Goal: Task Accomplishment & Management: Complete application form

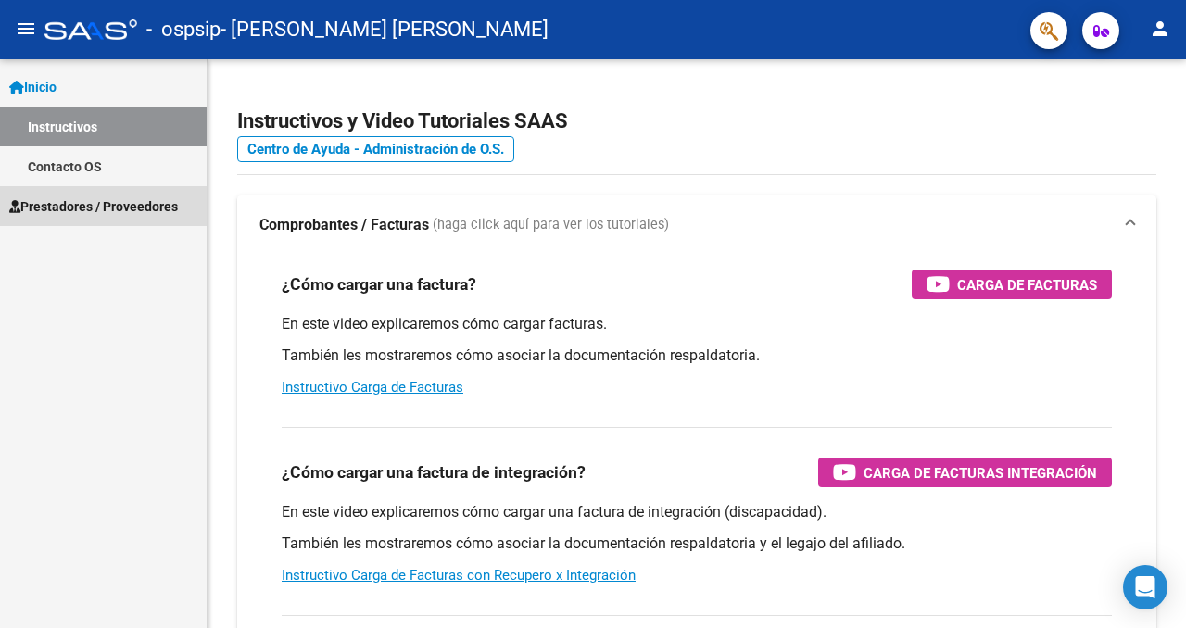
click at [145, 207] on span "Prestadores / Proveedores" at bounding box center [93, 206] width 169 height 20
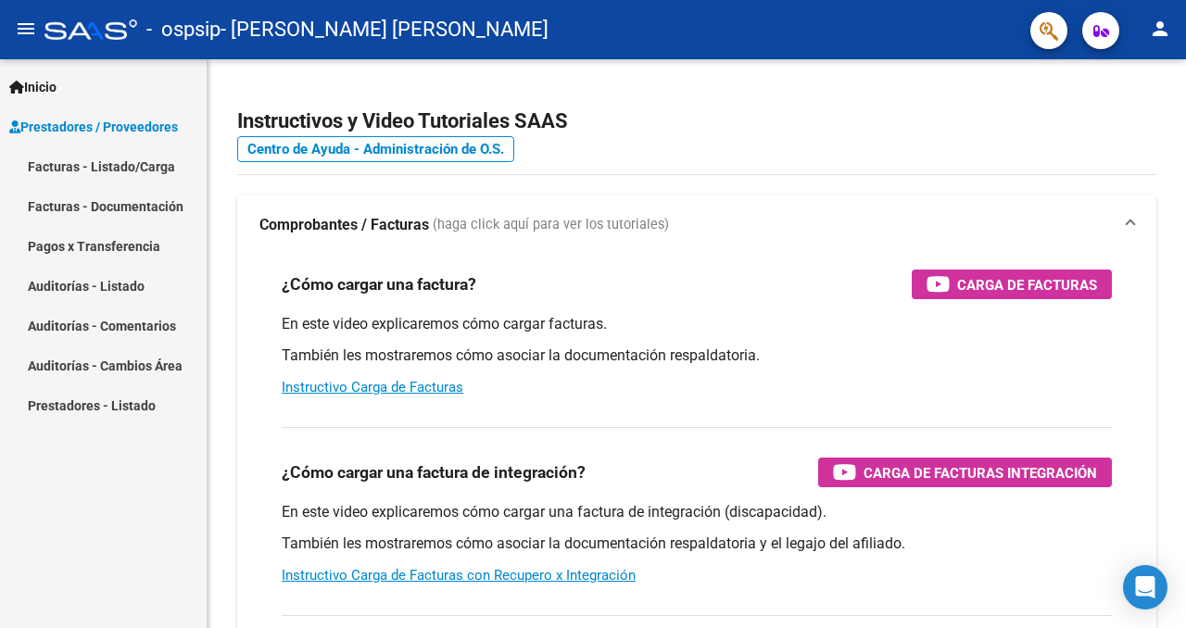
click at [141, 162] on link "Facturas - Listado/Carga" at bounding box center [103, 166] width 207 height 40
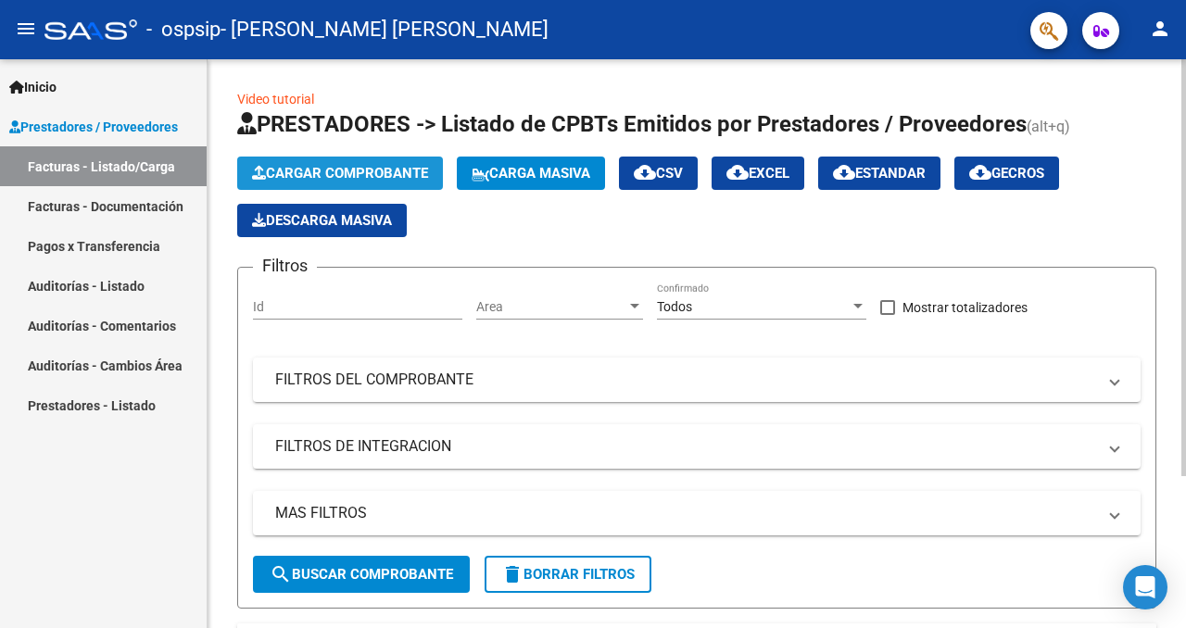
click at [338, 170] on span "Cargar Comprobante" at bounding box center [340, 173] width 176 height 17
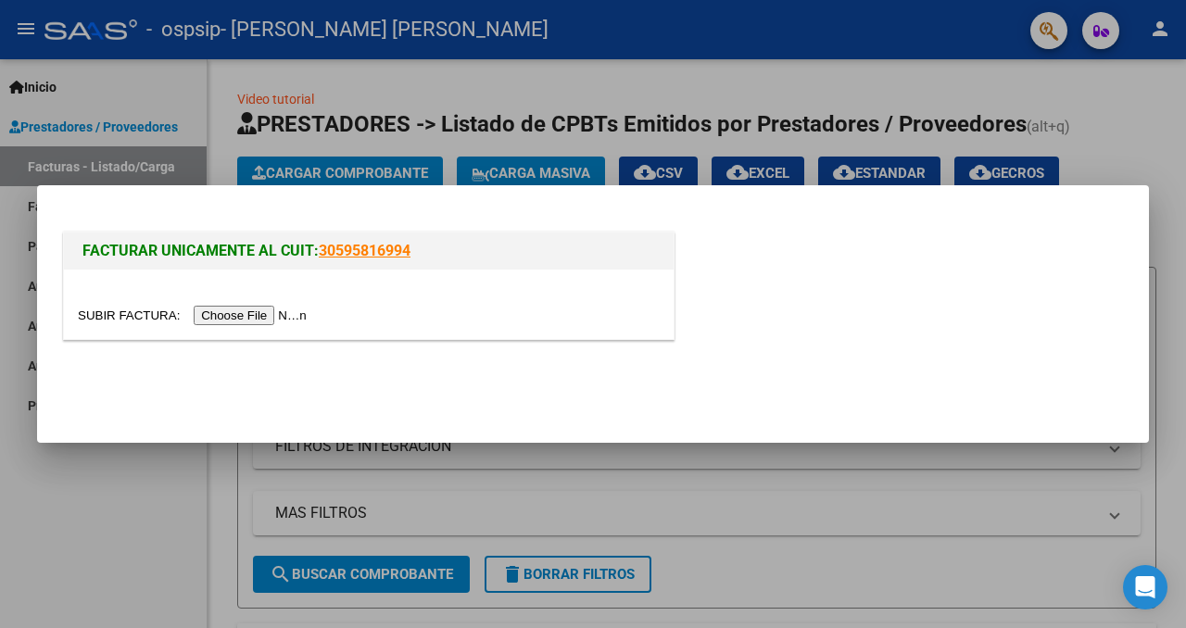
click at [284, 315] on input "file" at bounding box center [195, 315] width 234 height 19
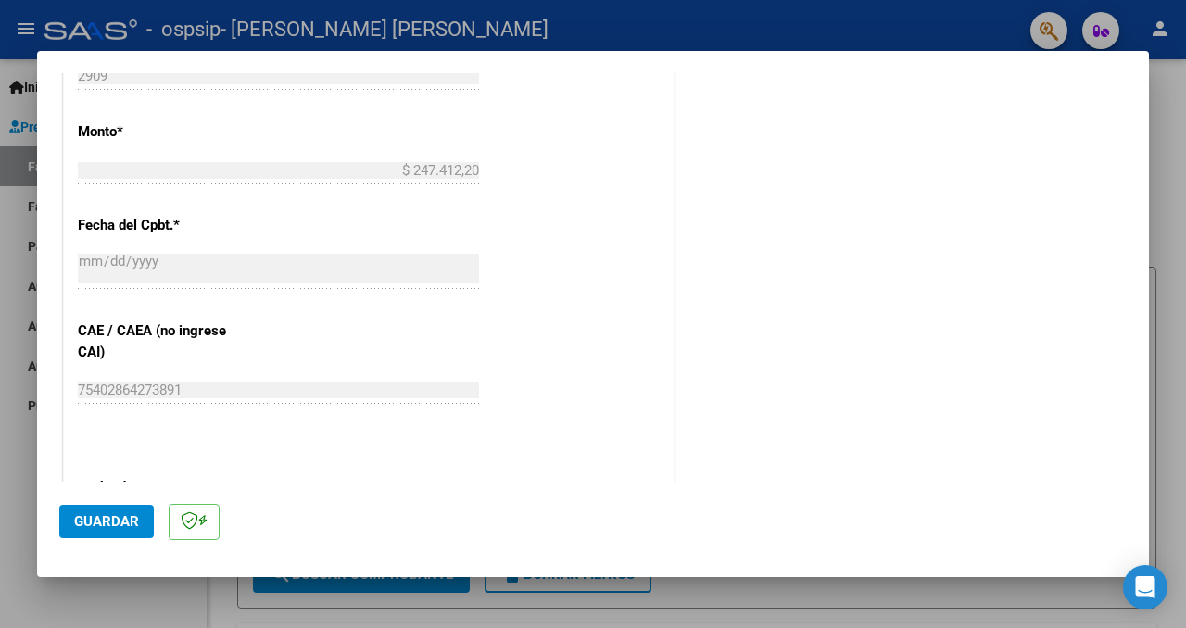
scroll to position [1056, 0]
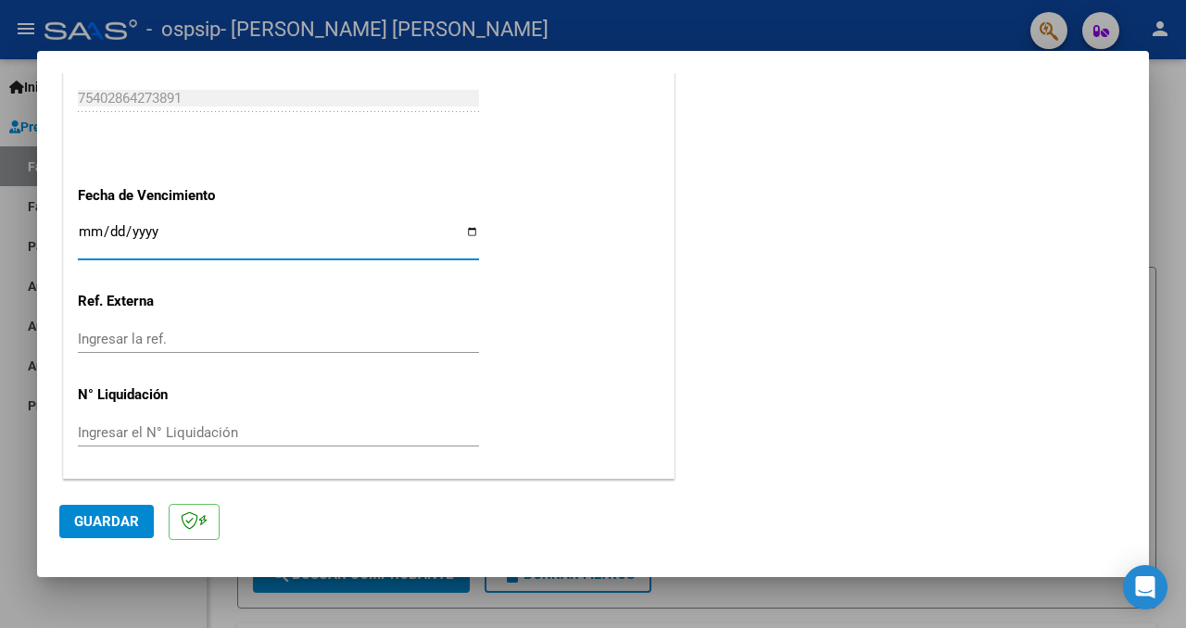
click at [474, 236] on input "Ingresar la fecha" at bounding box center [278, 239] width 401 height 30
type input "[DATE]"
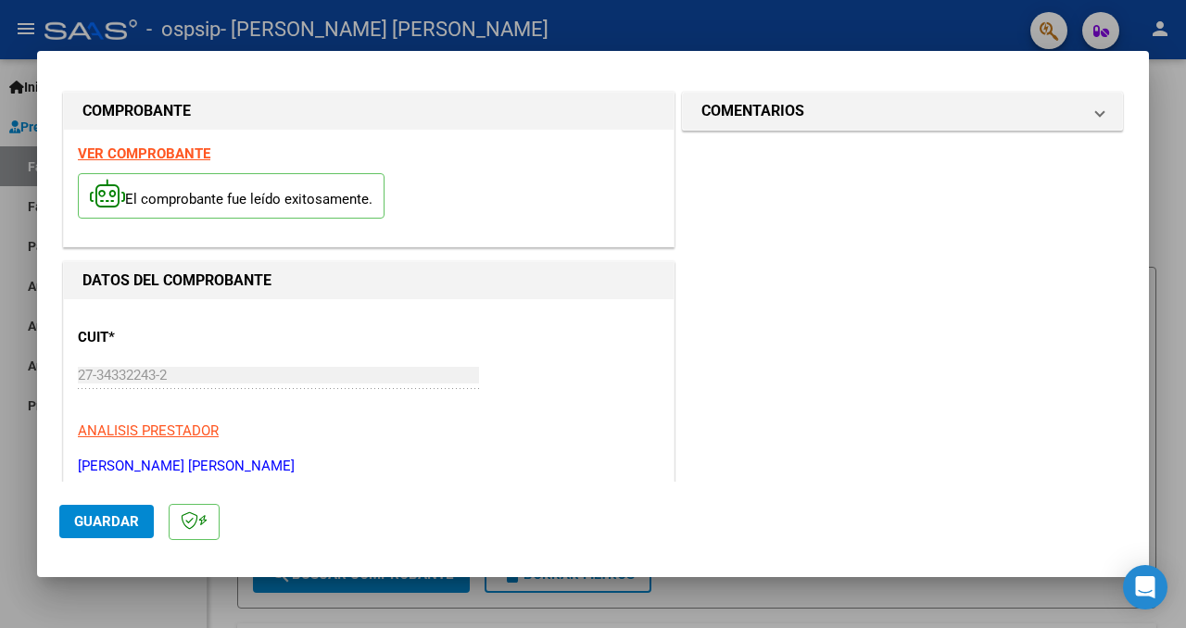
scroll to position [0, 0]
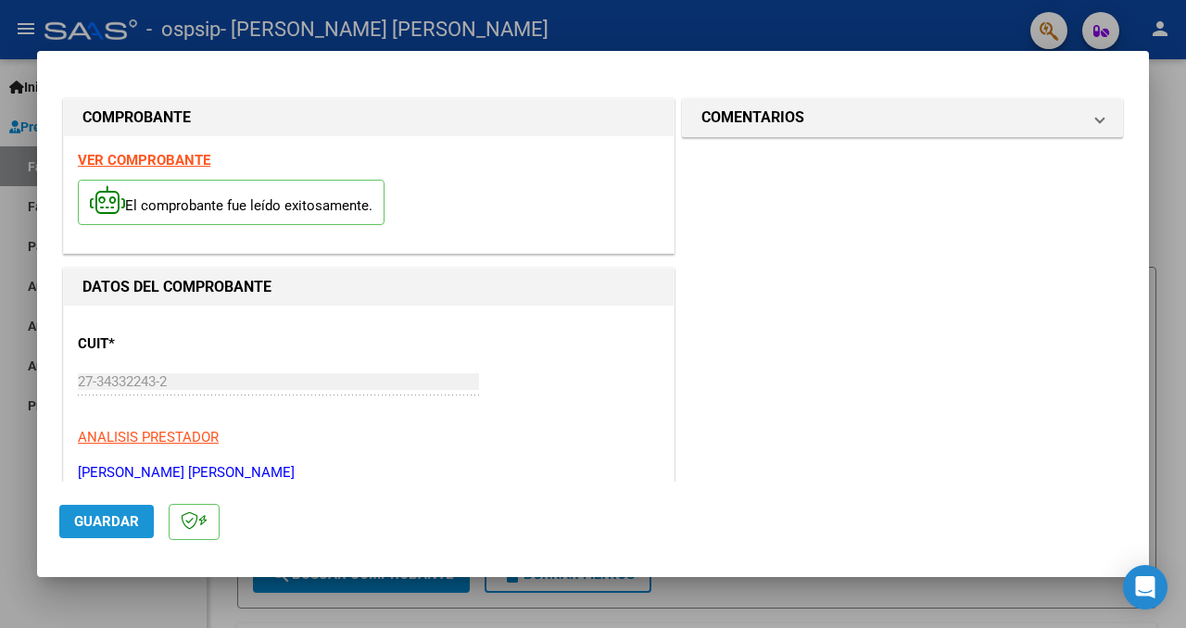
click at [119, 505] on button "Guardar" at bounding box center [106, 521] width 94 height 33
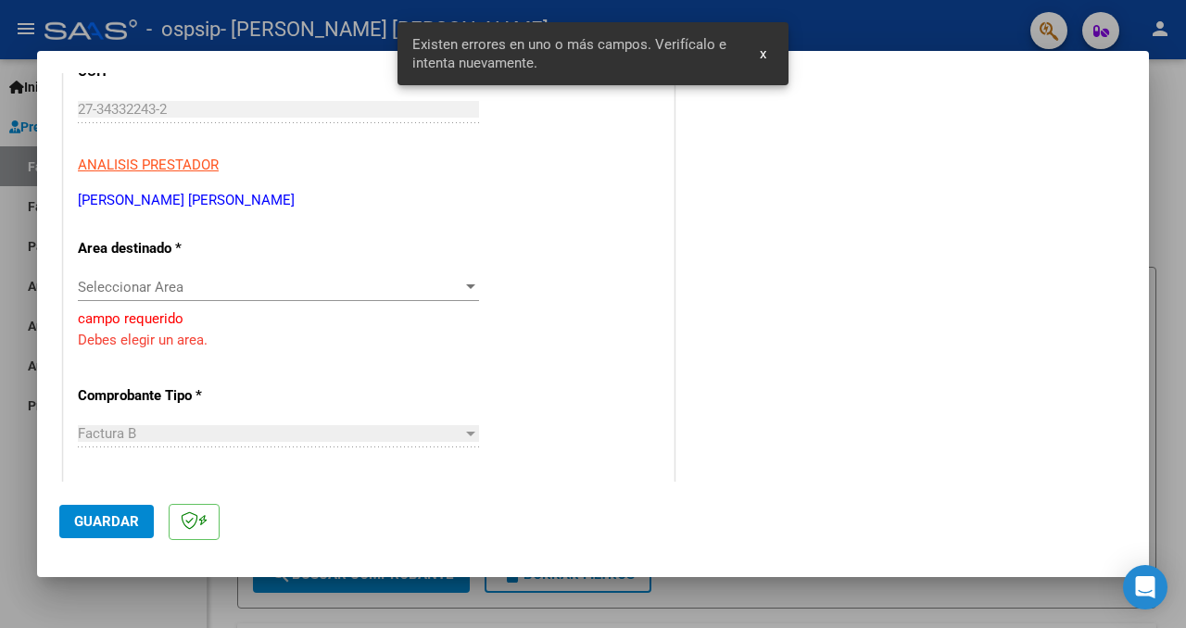
click at [120, 514] on span "Guardar" at bounding box center [106, 521] width 65 height 17
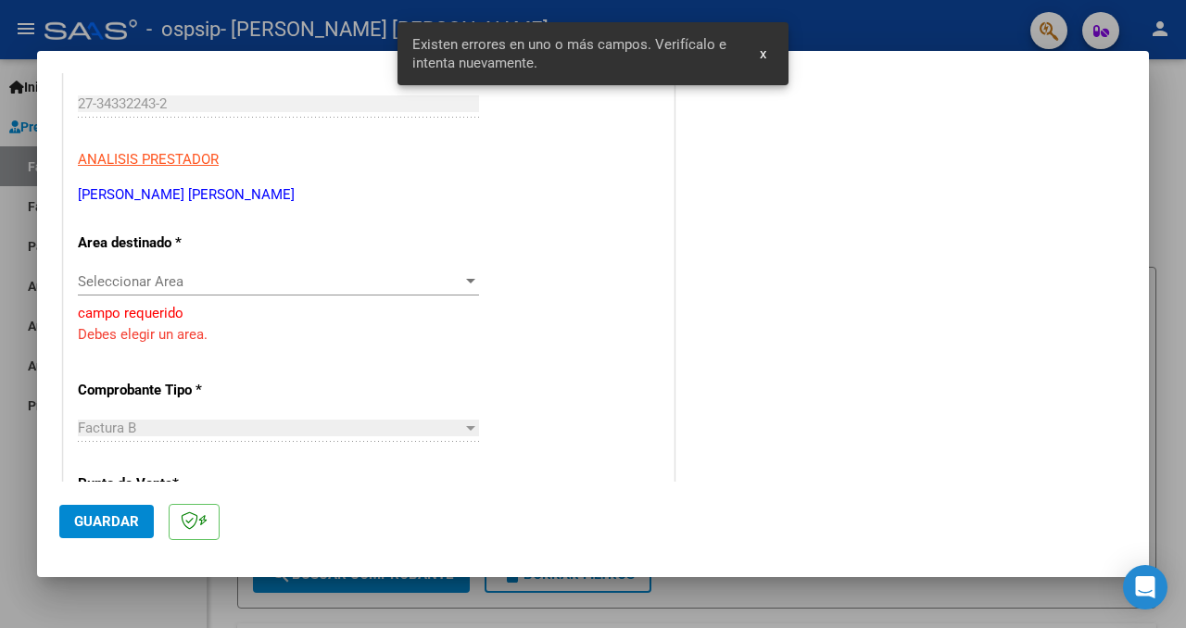
click at [120, 514] on span "Guardar" at bounding box center [106, 521] width 65 height 17
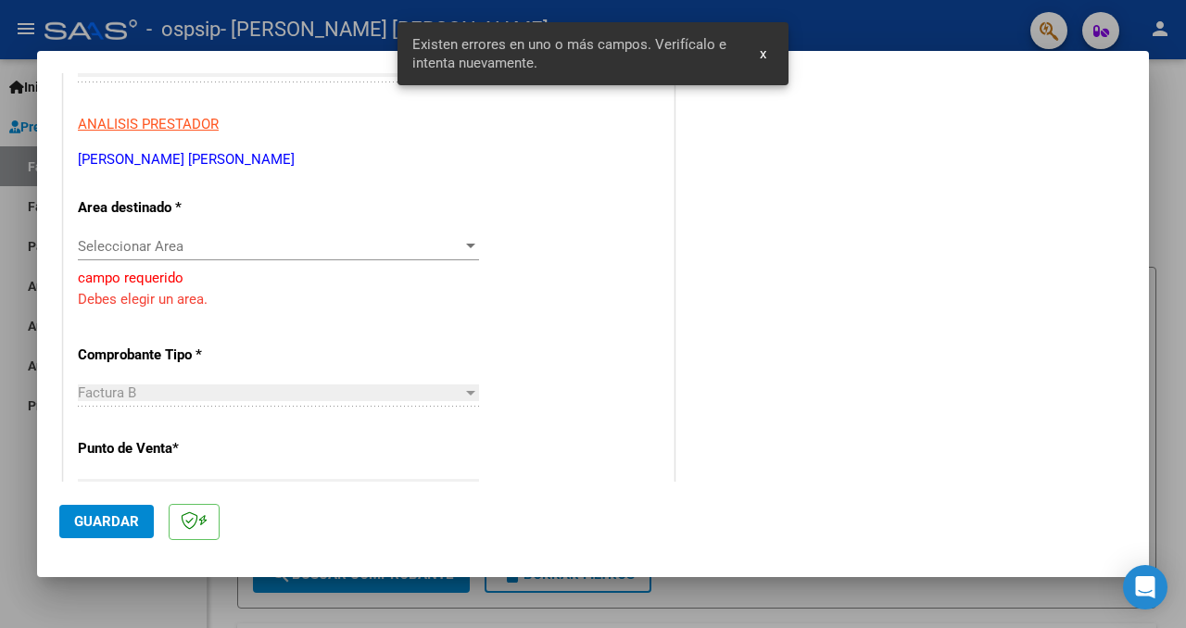
scroll to position [305, 0]
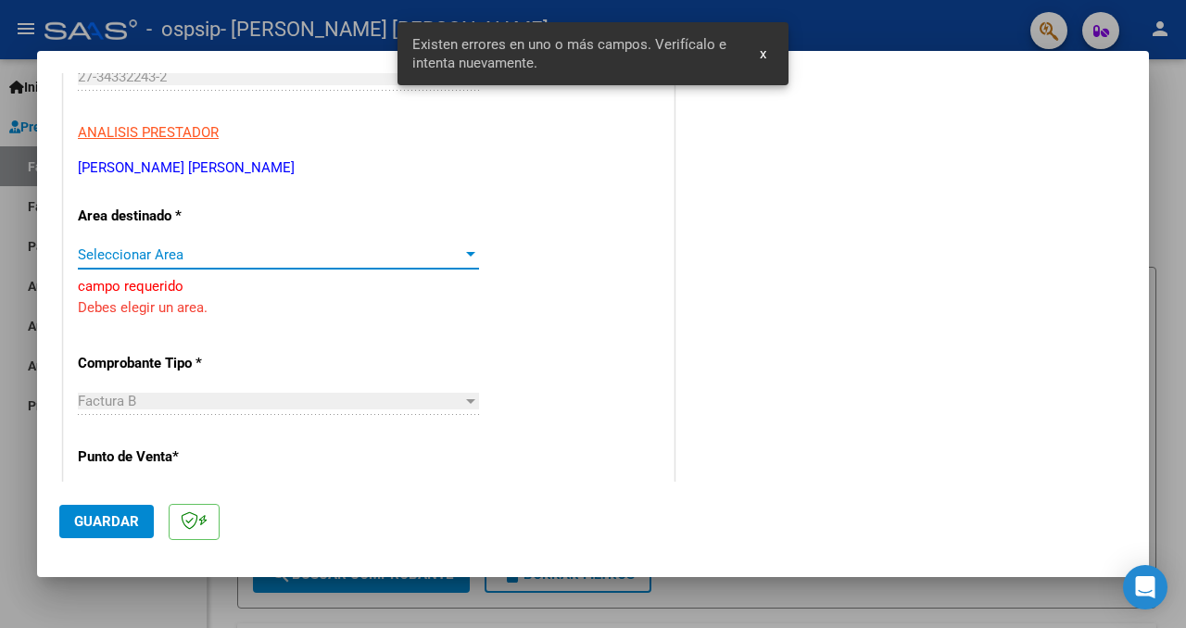
click at [233, 251] on span "Seleccionar Area" at bounding box center [270, 254] width 384 height 17
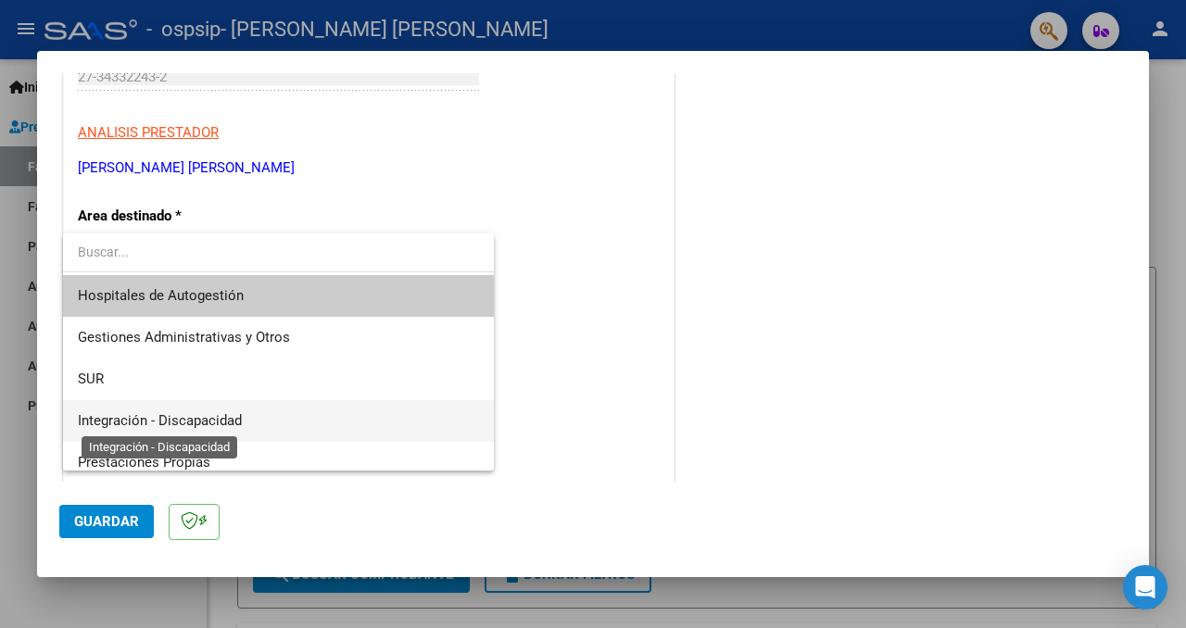
click at [238, 419] on span "Integración - Discapacidad" at bounding box center [160, 420] width 164 height 17
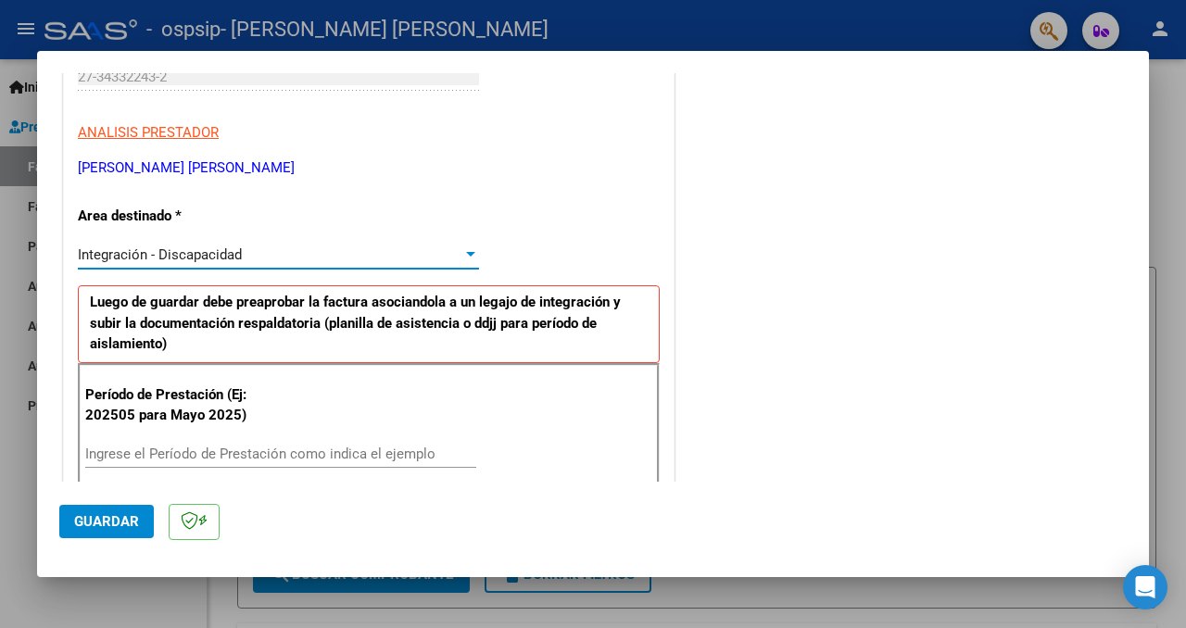
click at [134, 452] on input "Ingrese el Período de Prestación como indica el ejemplo" at bounding box center [280, 454] width 391 height 17
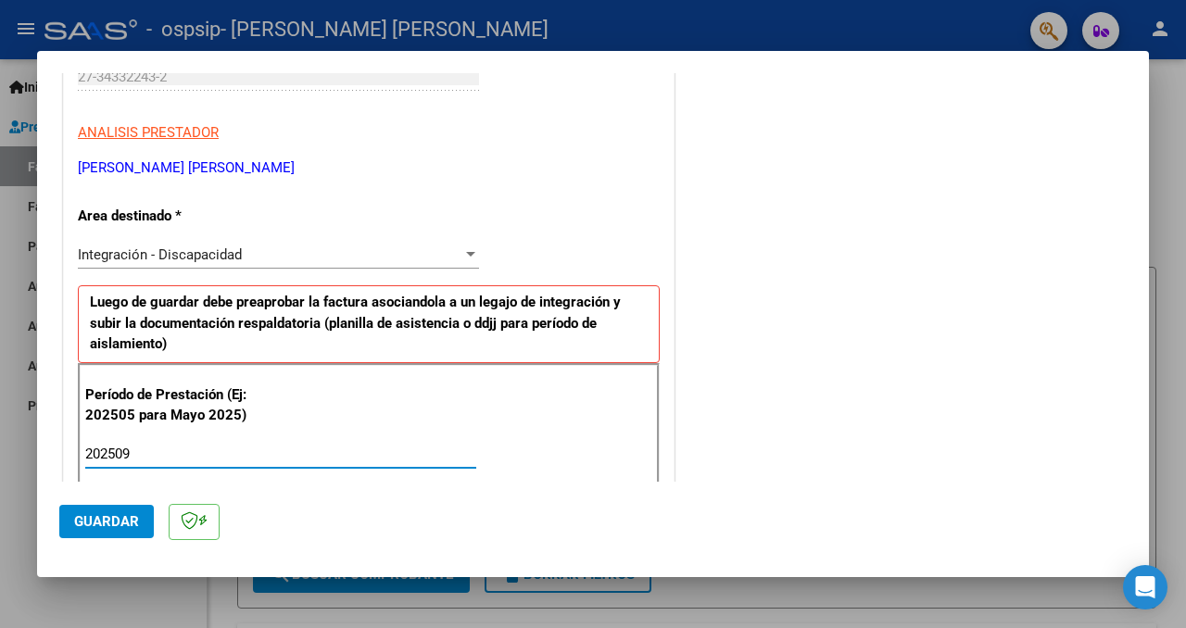
type input "202509"
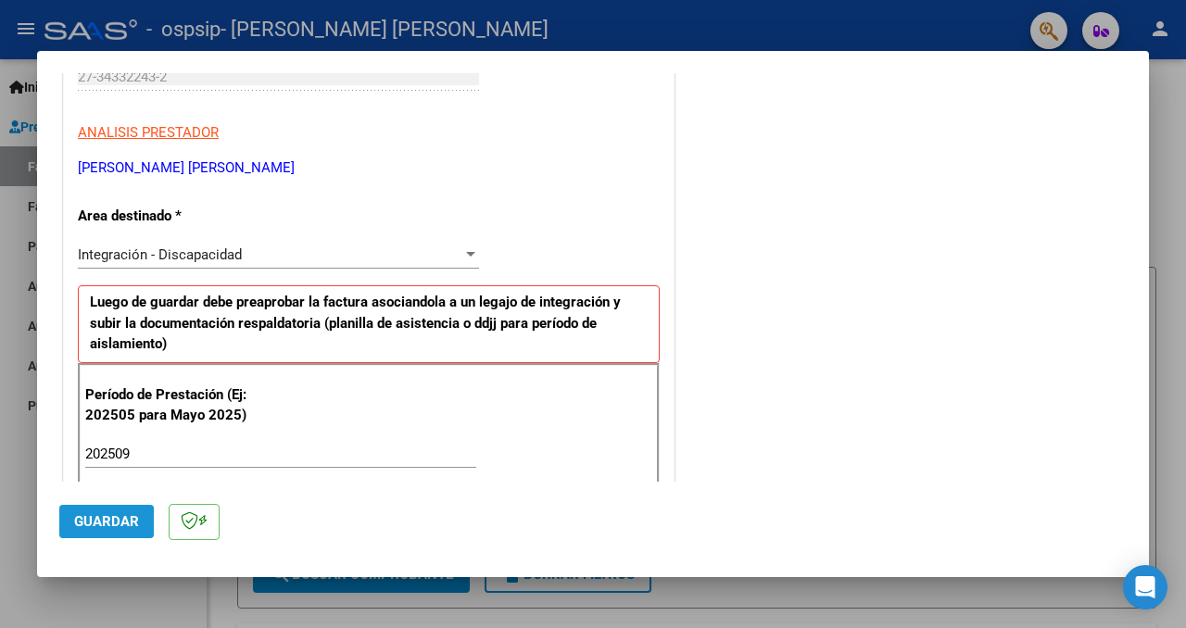
click at [80, 523] on span "Guardar" at bounding box center [106, 521] width 65 height 17
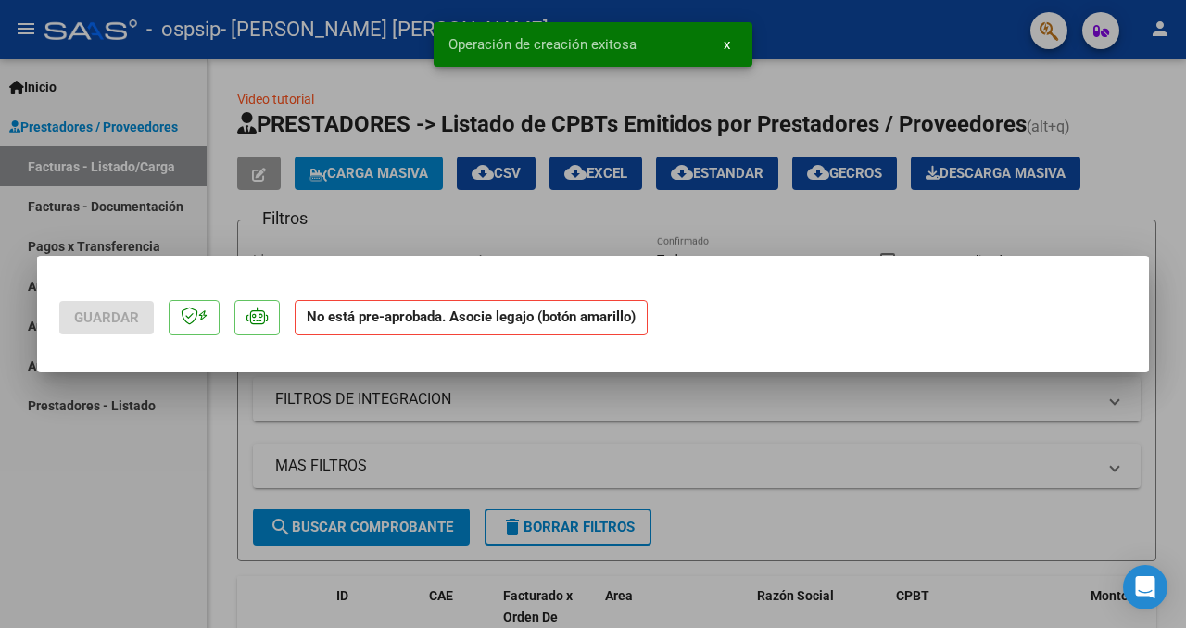
scroll to position [0, 0]
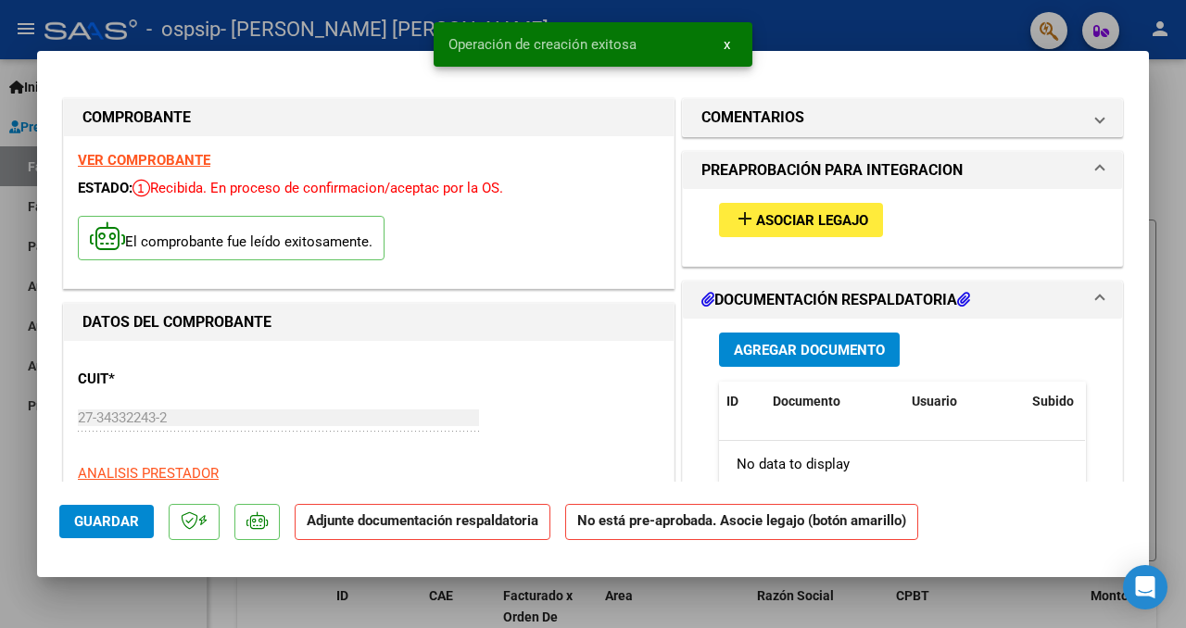
click at [786, 212] on span "Asociar Legajo" at bounding box center [812, 220] width 112 height 17
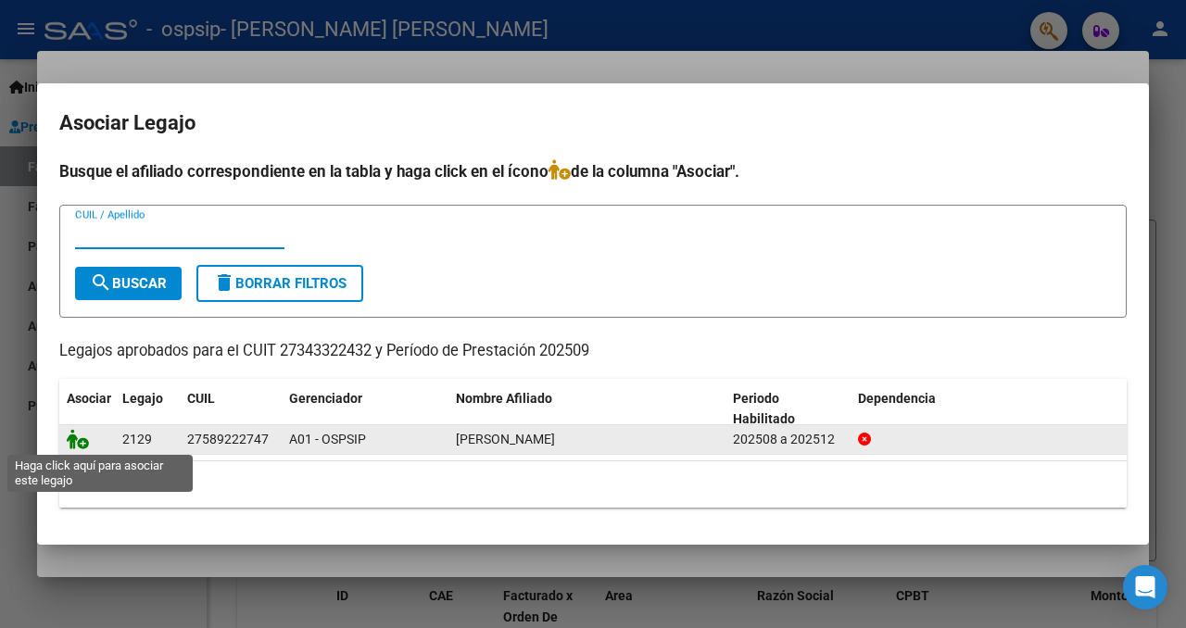
click at [79, 447] on icon at bounding box center [78, 439] width 22 height 20
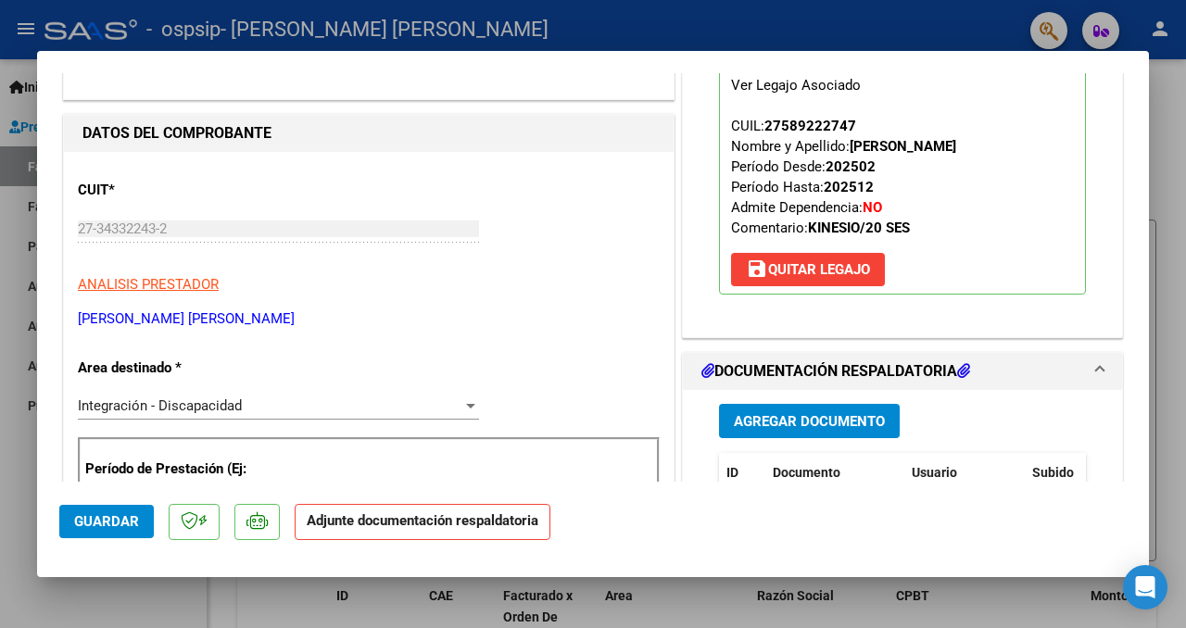
scroll to position [200, 0]
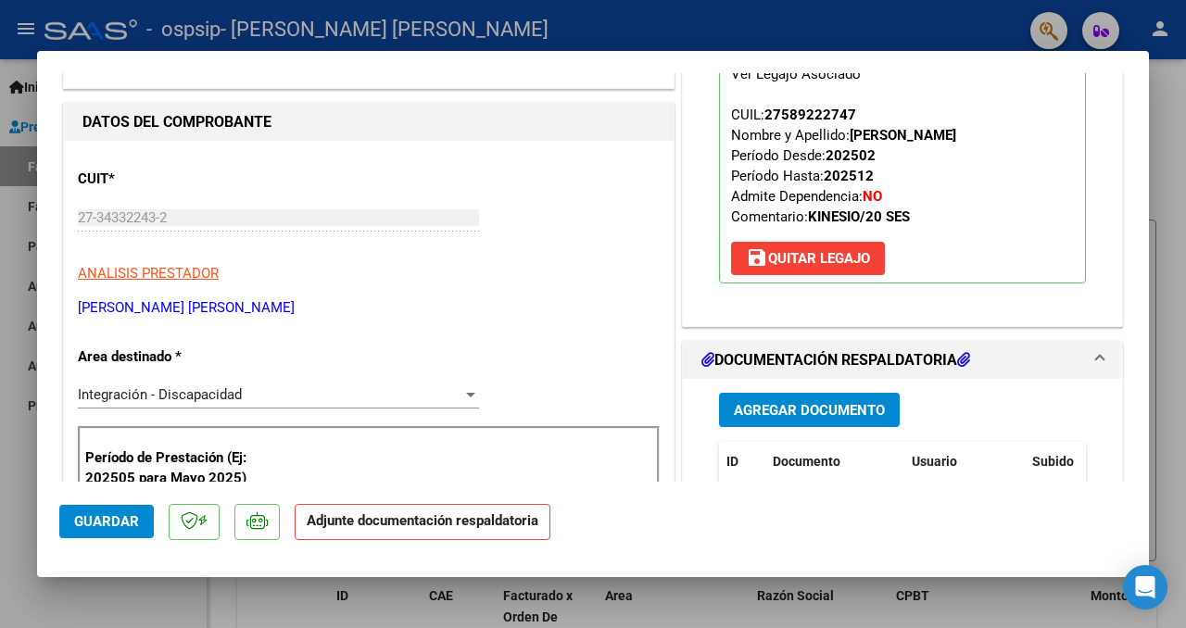
click at [854, 409] on span "Agregar Documento" at bounding box center [809, 410] width 151 height 17
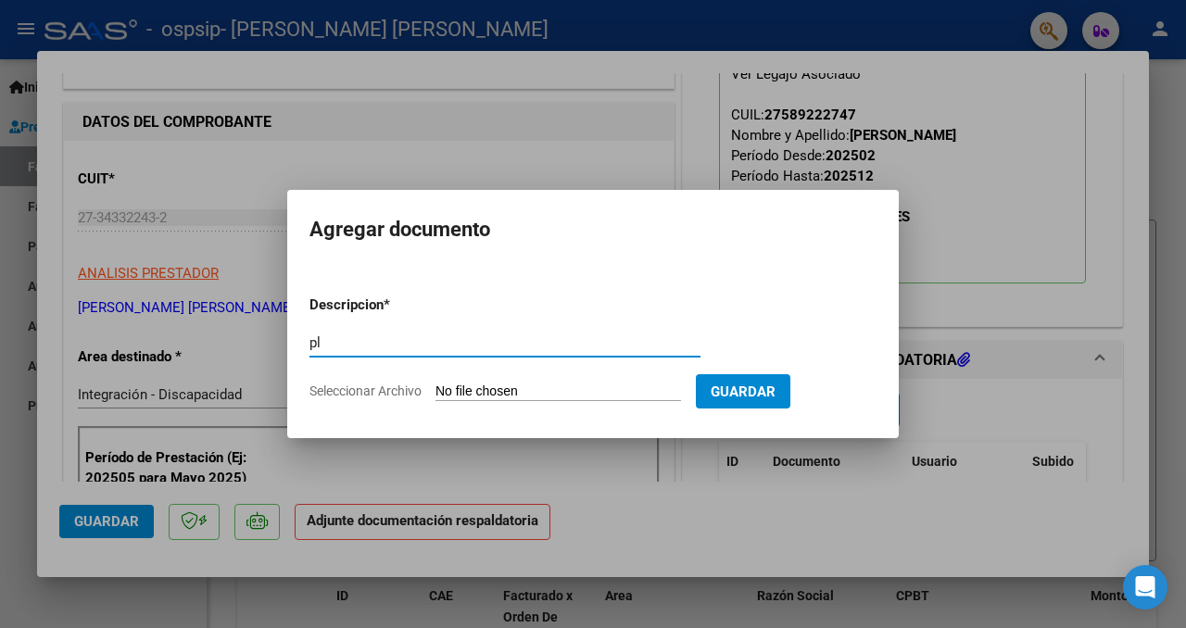
type input "p"
type input "Planilla de asistencia [PERSON_NAME] [DATE]"
click at [610, 383] on app-file-uploader "Seleccionar Archivo" at bounding box center [502, 391] width 386 height 17
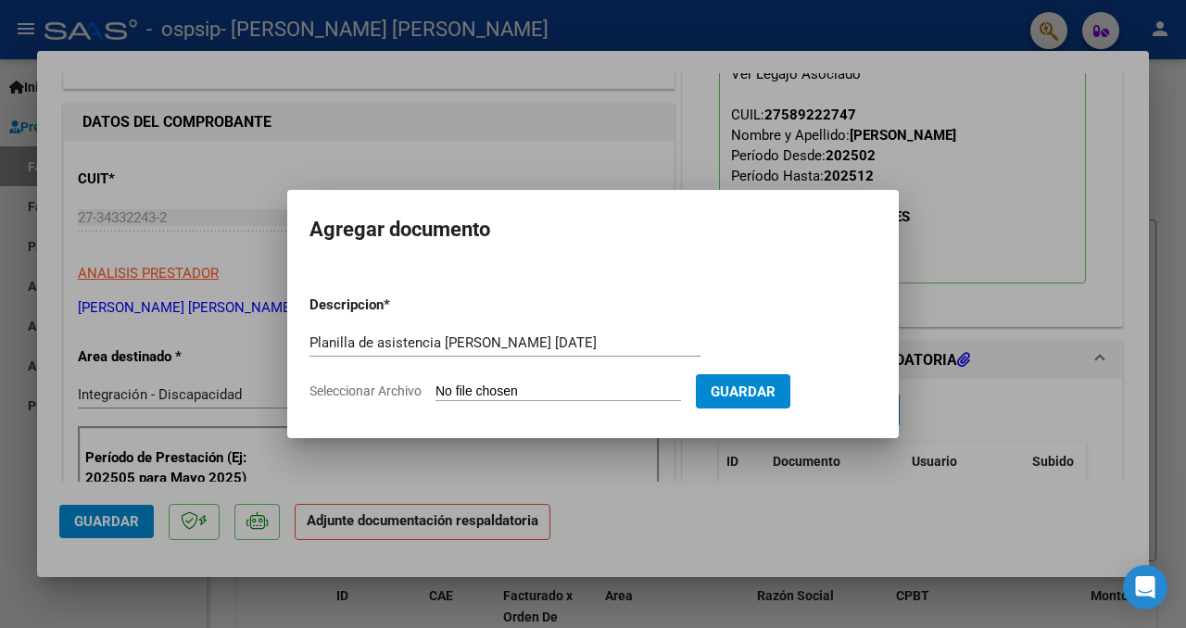
click at [598, 391] on input "Seleccionar Archivo" at bounding box center [557, 393] width 245 height 18
type input "C:\fakepath\Planilla [PERSON_NAME] [DATE].pdf"
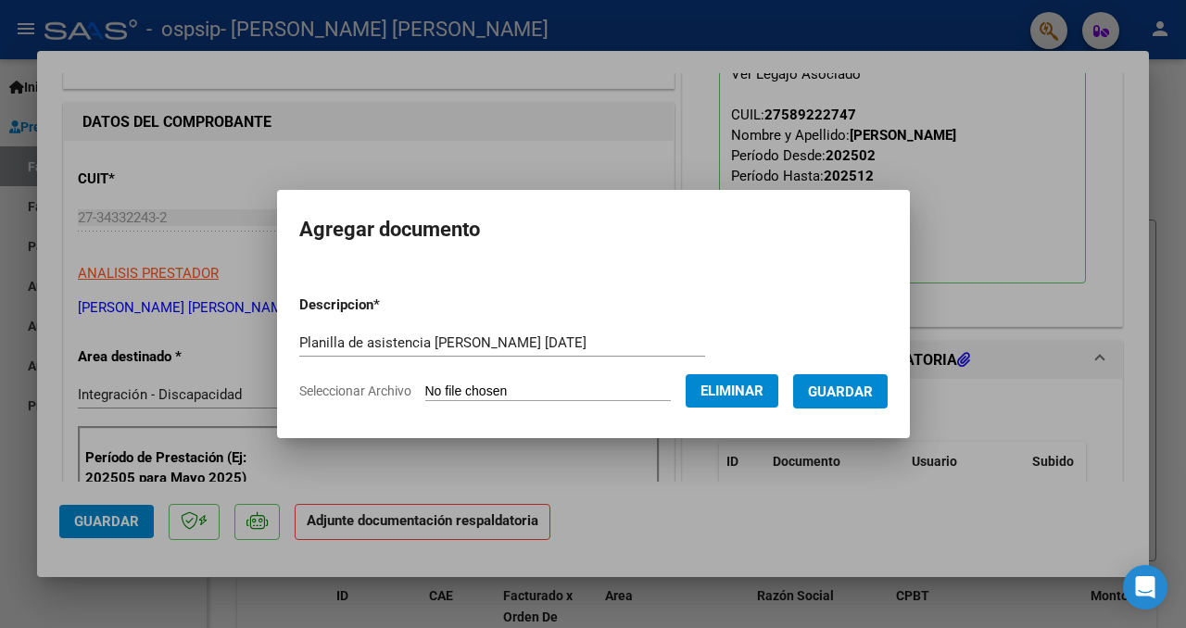
click at [861, 404] on button "Guardar" at bounding box center [840, 391] width 94 height 34
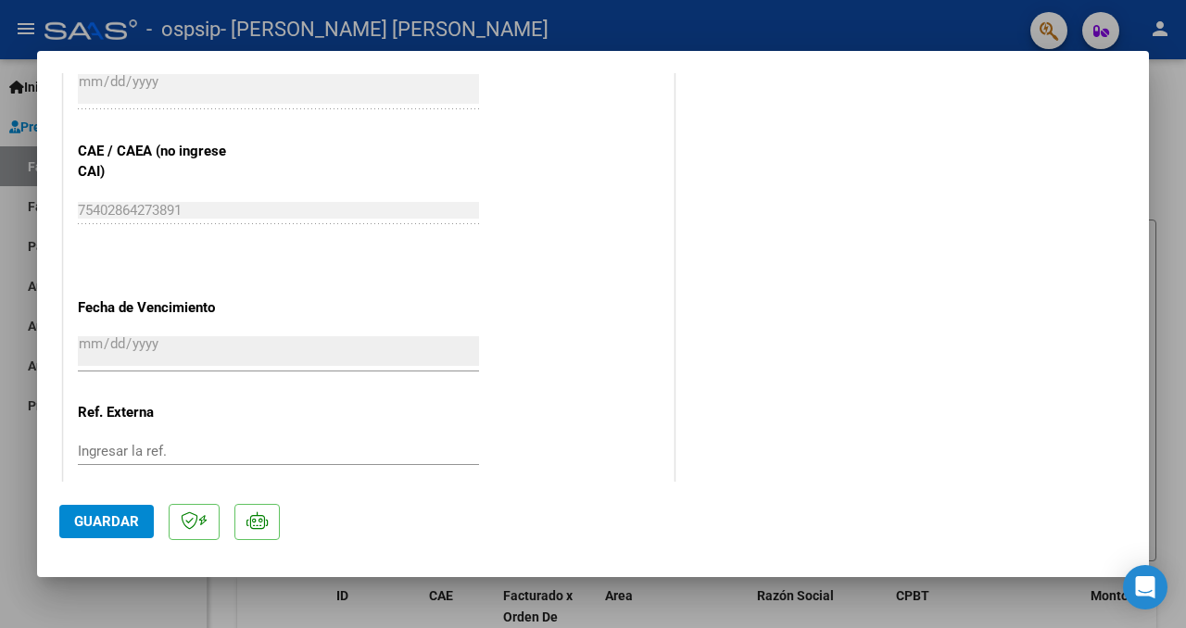
scroll to position [1267, 0]
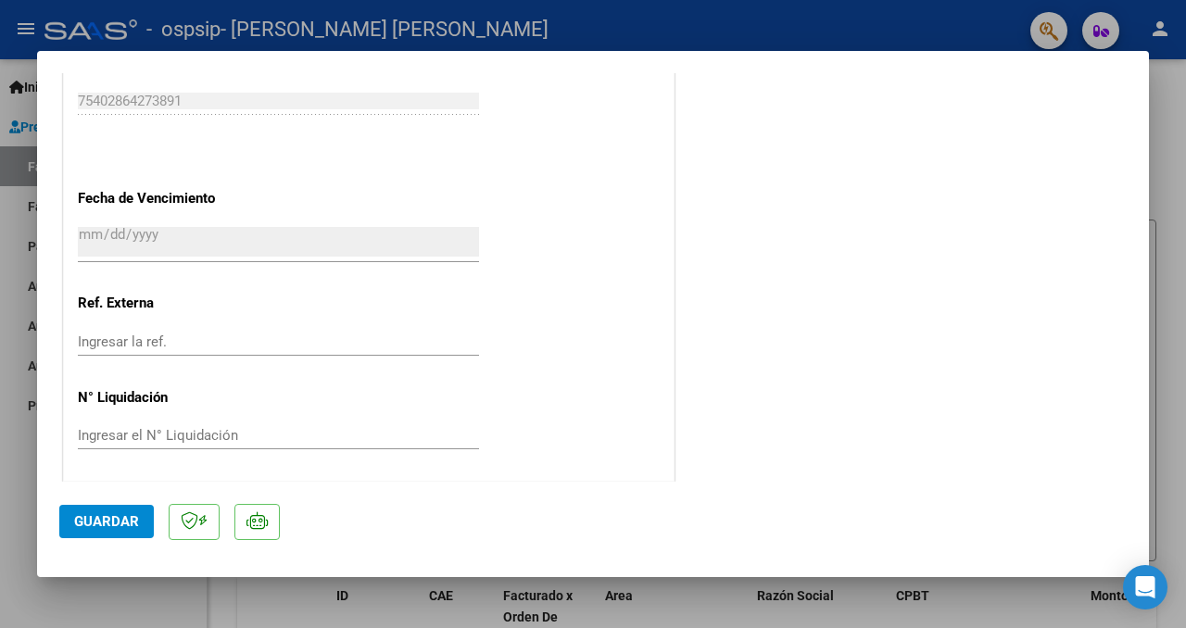
click at [123, 497] on mat-dialog-actions "Guardar" at bounding box center [592, 518] width 1067 height 73
click at [123, 502] on mat-dialog-actions "Guardar" at bounding box center [592, 518] width 1067 height 73
click at [123, 510] on button "Guardar" at bounding box center [106, 521] width 94 height 33
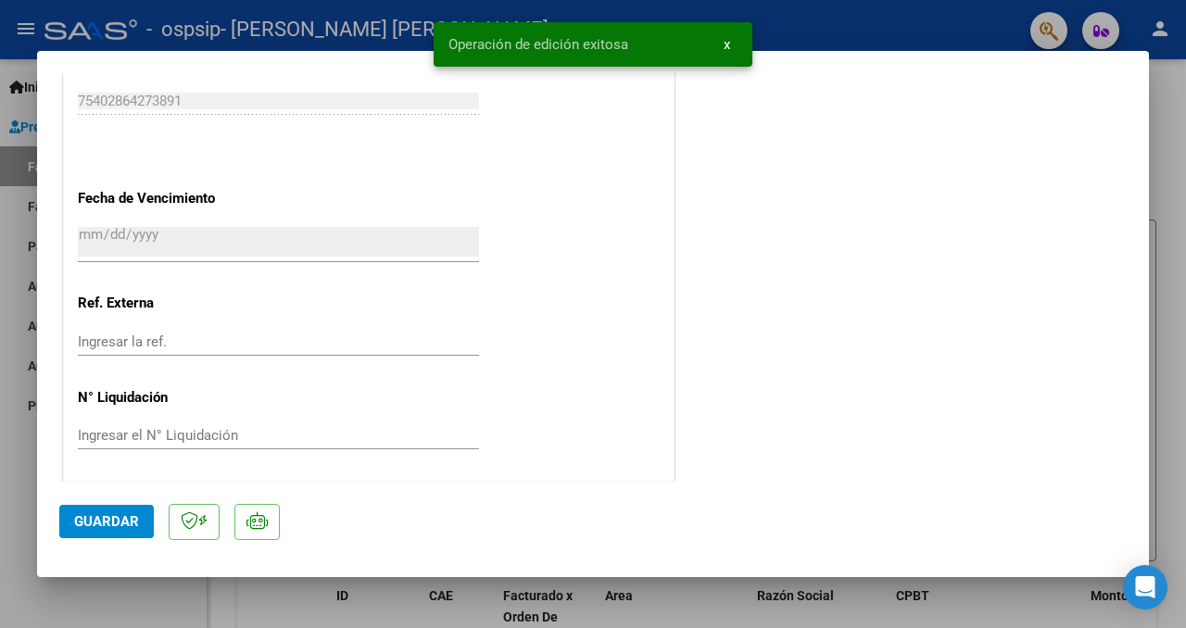
type input "$ 0,00"
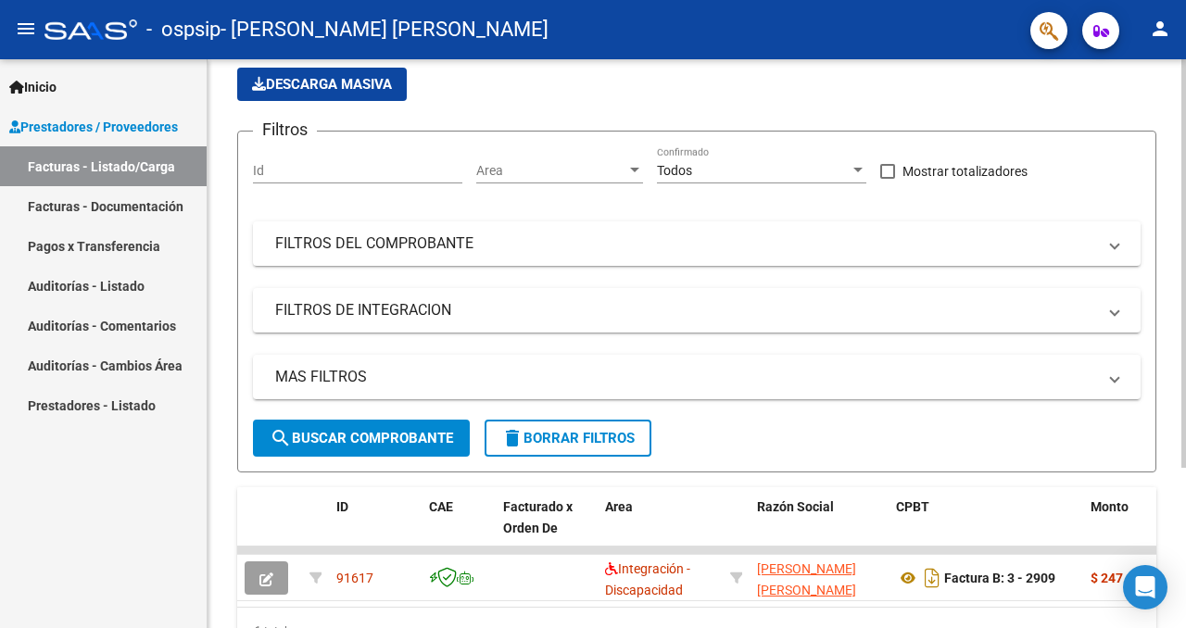
scroll to position [222, 0]
